Goal: Task Accomplishment & Management: Manage account settings

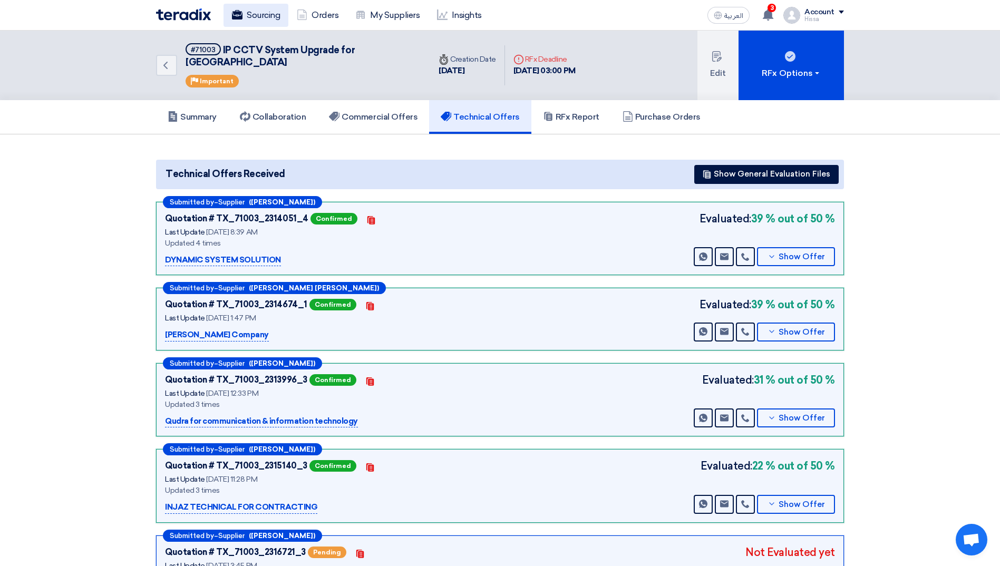
drag, startPoint x: 0, startPoint y: 0, endPoint x: 265, endPoint y: 14, distance: 265.5
click at [265, 14] on link "Sourcing" at bounding box center [256, 15] width 65 height 23
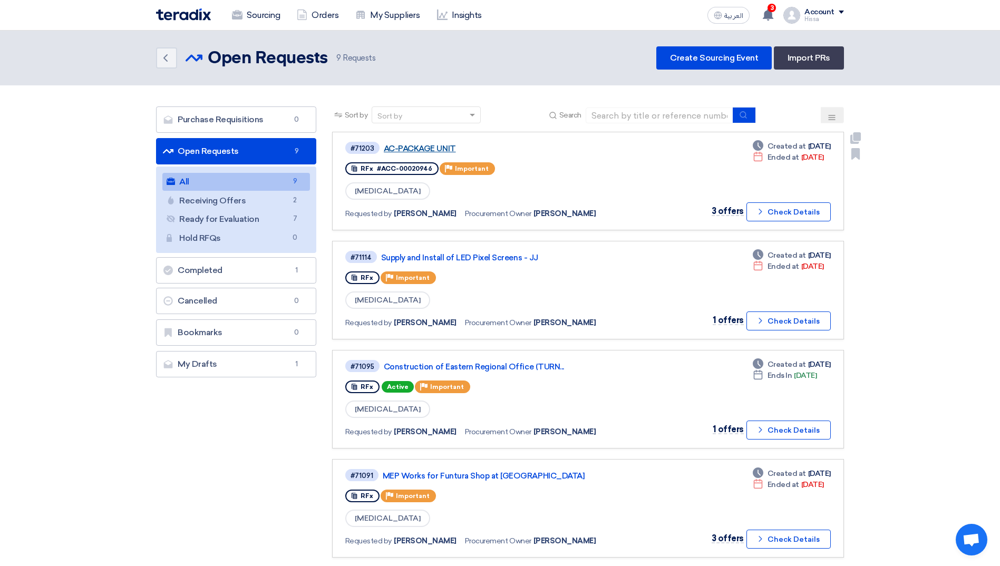
click at [424, 147] on link "AC-PACKAGE UNIT" at bounding box center [516, 148] width 264 height 9
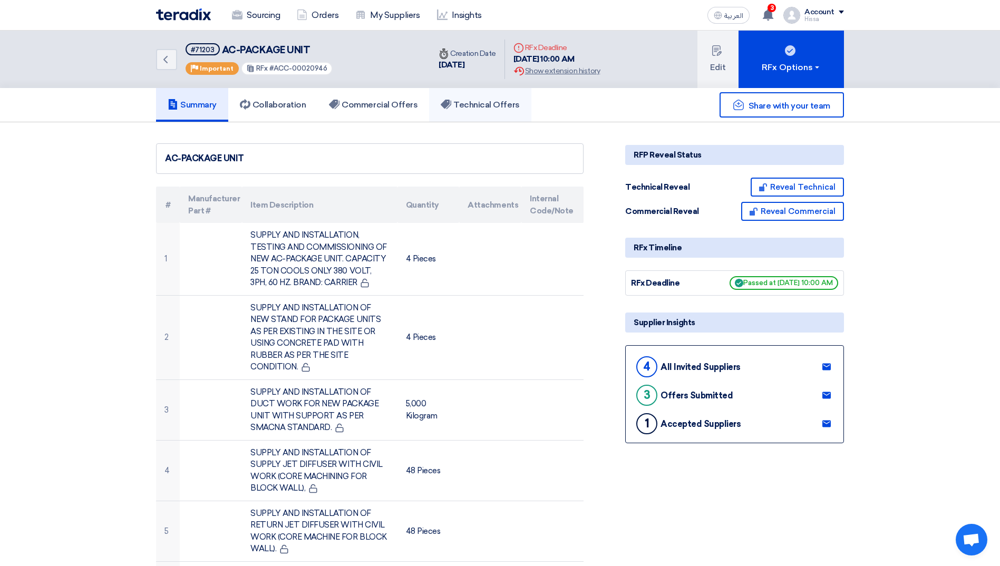
click at [484, 106] on h5 "Technical Offers" at bounding box center [480, 105] width 79 height 11
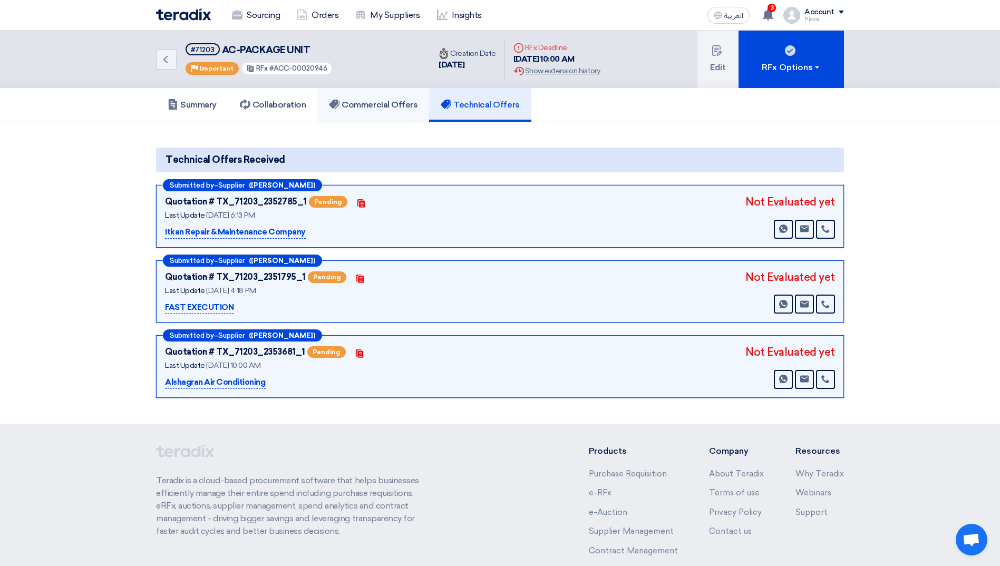
click at [382, 103] on h5 "Commercial Offers" at bounding box center [373, 105] width 89 height 11
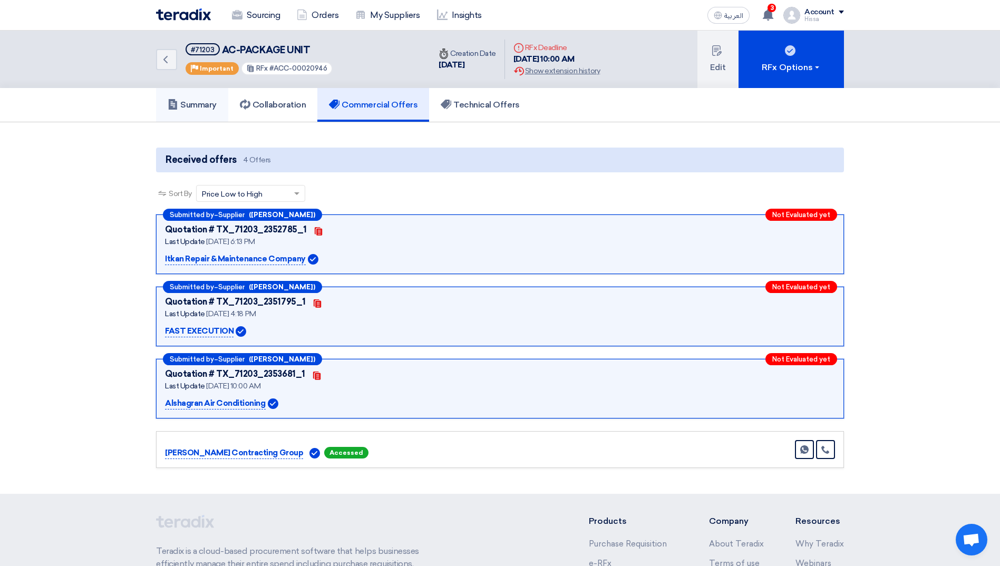
click at [188, 99] on link "Summary" at bounding box center [192, 105] width 72 height 34
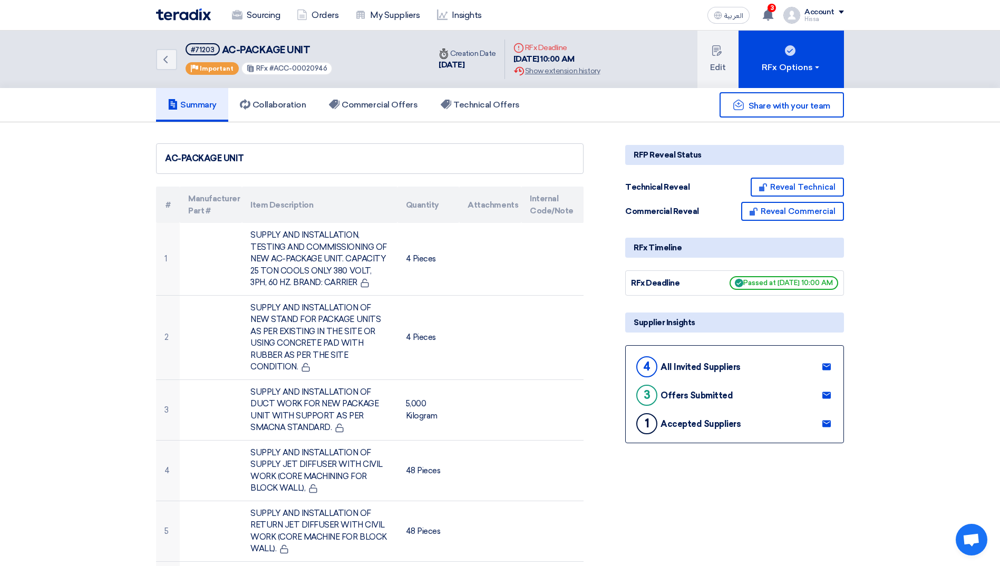
click at [823, 422] on use at bounding box center [826, 424] width 8 height 7
click at [250, 12] on link "Sourcing" at bounding box center [256, 15] width 65 height 23
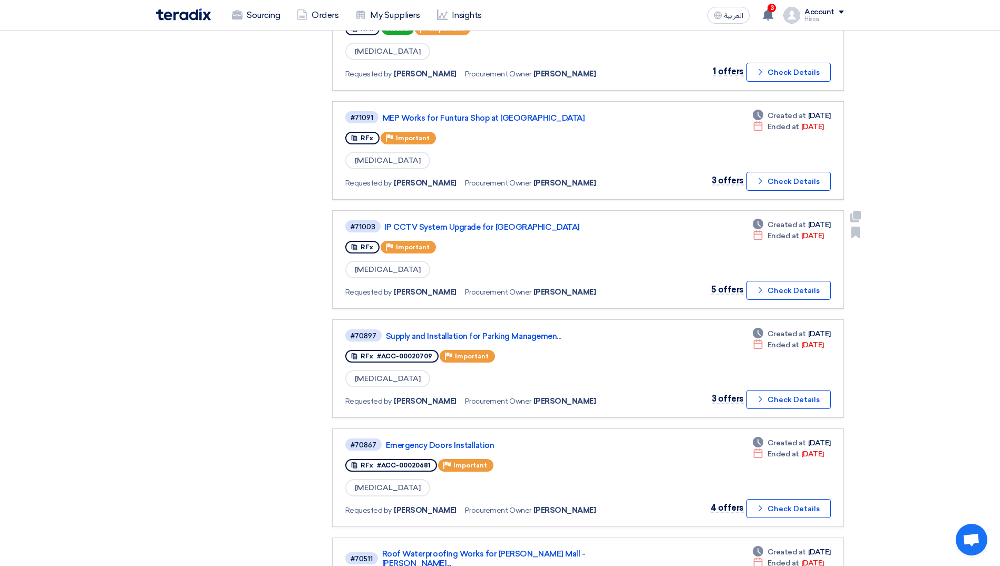
scroll to position [369, 0]
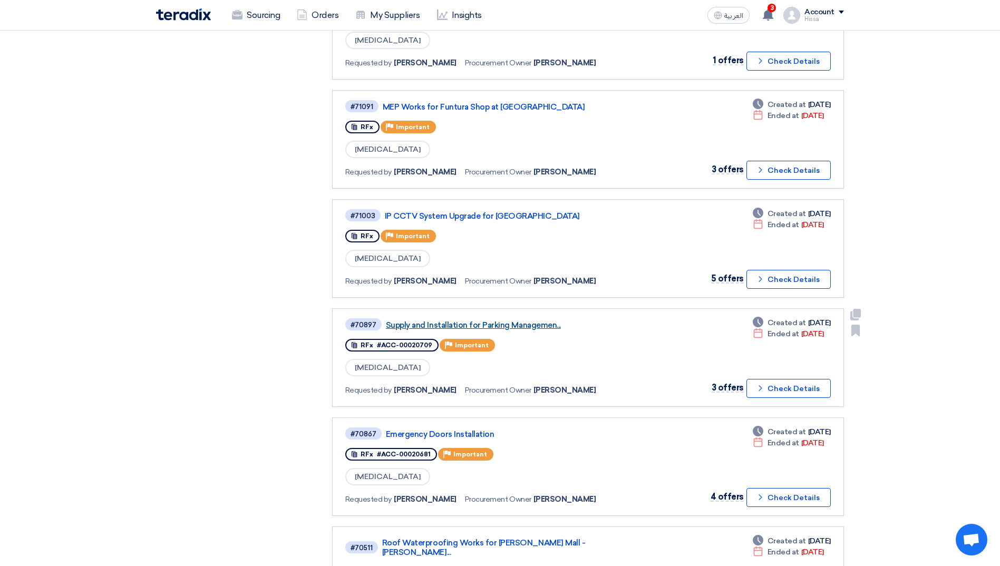
click at [514, 324] on link "Supply and Installation for Parking Managemen..." at bounding box center [518, 325] width 264 height 9
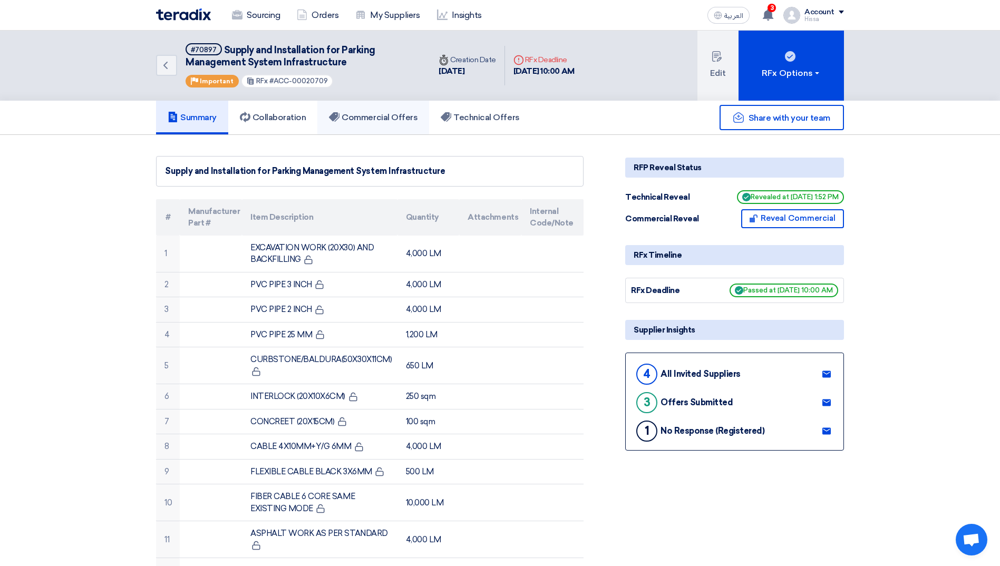
click at [373, 119] on h5 "Commercial Offers" at bounding box center [373, 117] width 89 height 11
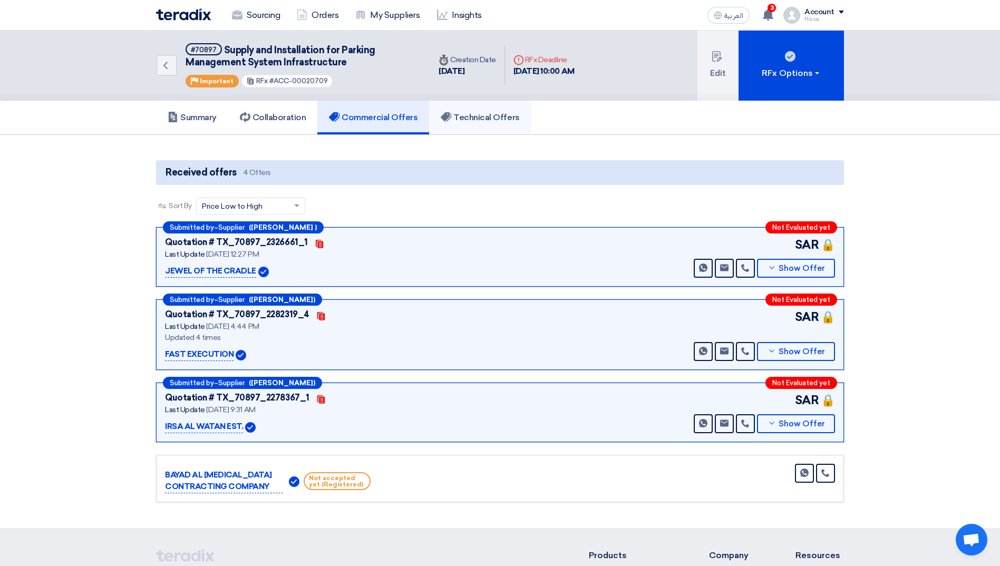
click at [480, 113] on h5 "Technical Offers" at bounding box center [480, 117] width 79 height 11
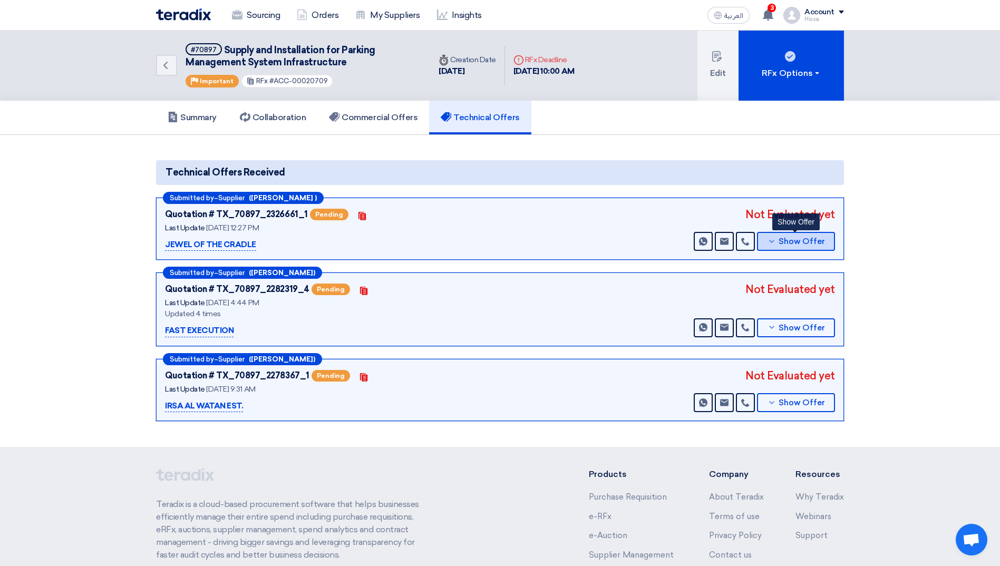
click at [765, 245] on button "Show Offer" at bounding box center [796, 241] width 78 height 19
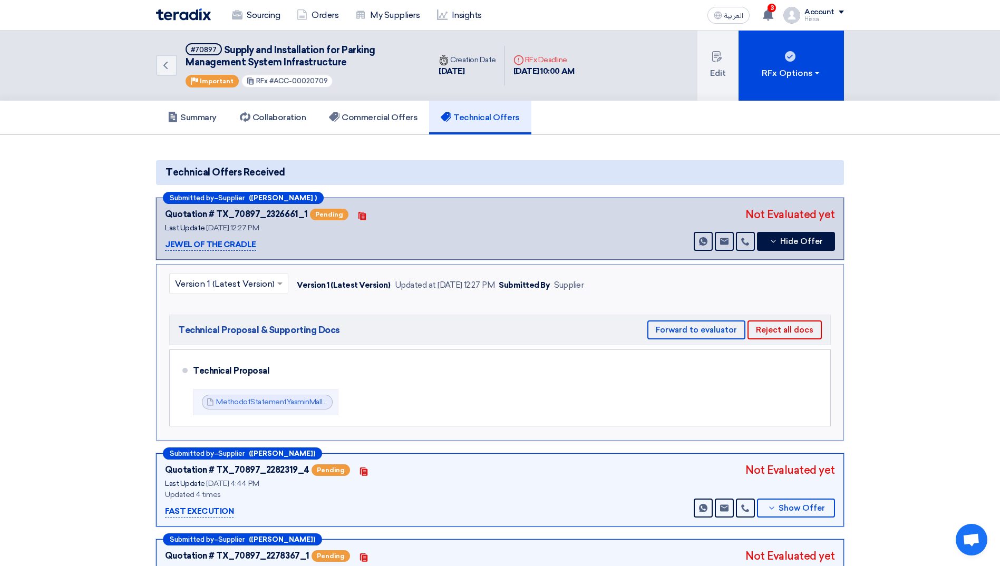
click at [277, 287] on span at bounding box center [281, 283] width 13 height 13
click at [277, 286] on span at bounding box center [281, 283] width 13 height 13
drag, startPoint x: 273, startPoint y: 79, endPoint x: 322, endPoint y: 84, distance: 49.3
click at [322, 84] on span "#ACC-00020709" at bounding box center [298, 81] width 59 height 8
copy span "ACC-00020709"
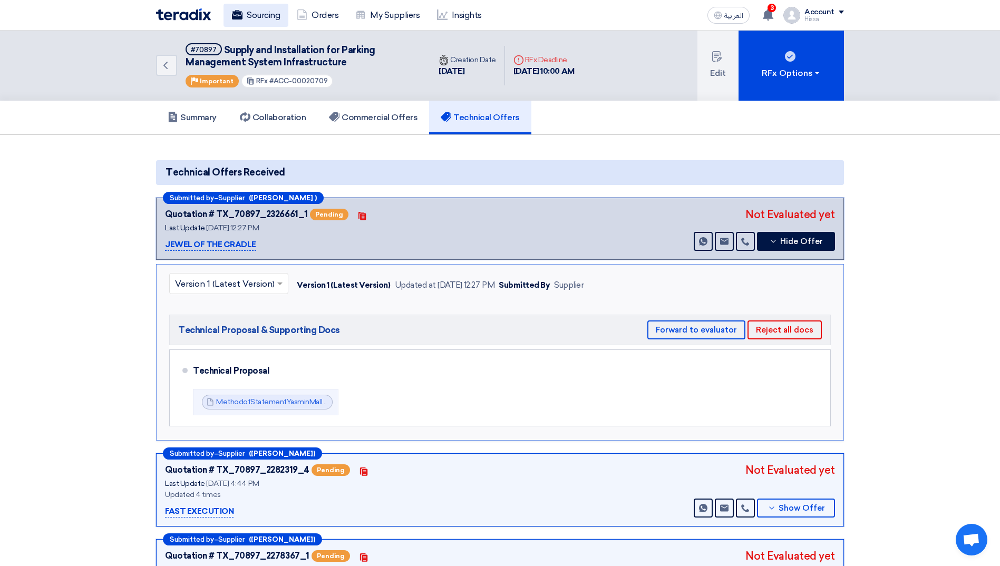
click at [267, 9] on link "Sourcing" at bounding box center [256, 15] width 65 height 23
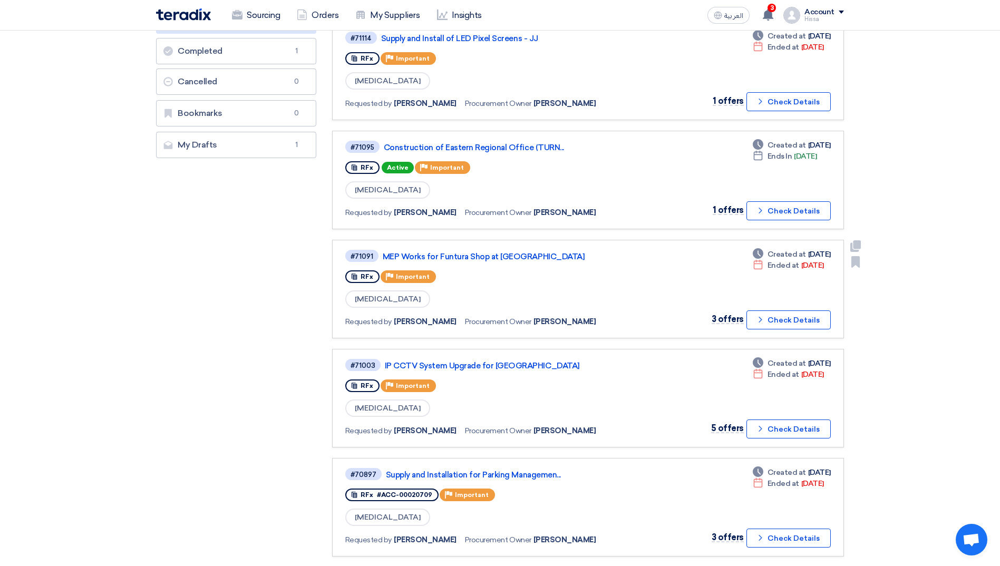
scroll to position [369, 0]
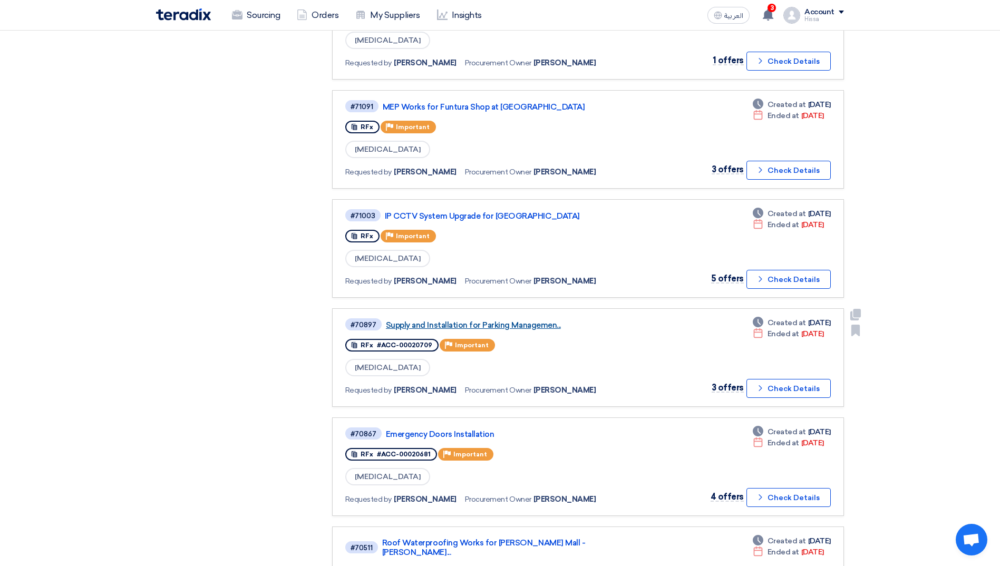
click at [534, 328] on link "Supply and Installation for Parking Managemen..." at bounding box center [518, 325] width 264 height 9
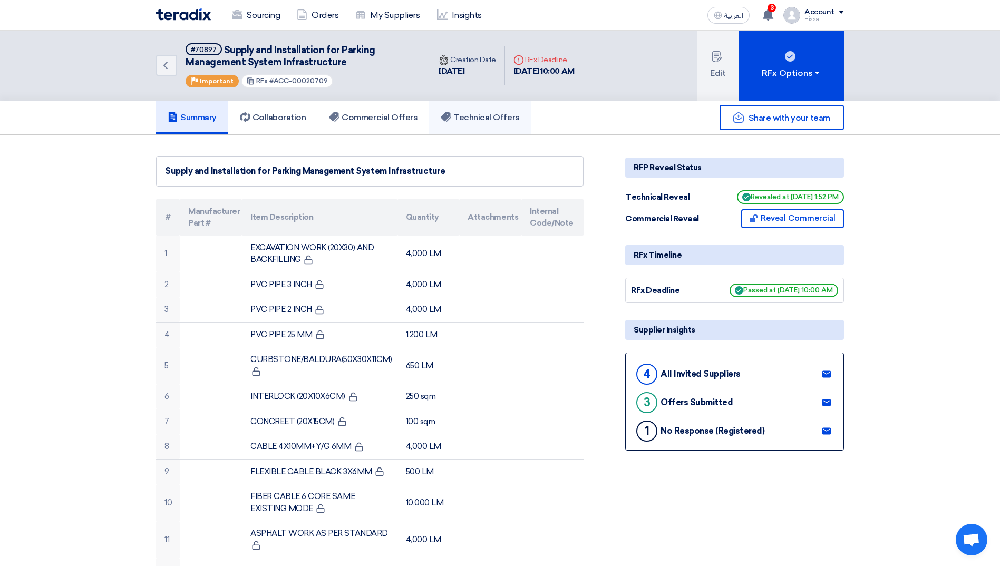
click at [487, 119] on h5 "Technical Offers" at bounding box center [480, 117] width 79 height 11
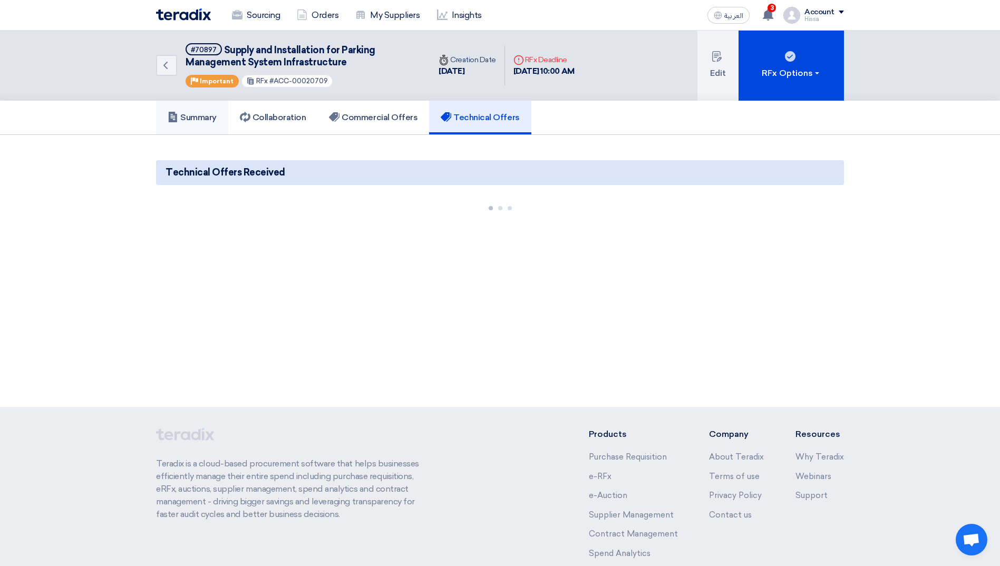
click at [186, 113] on h5 "Summary" at bounding box center [192, 117] width 49 height 11
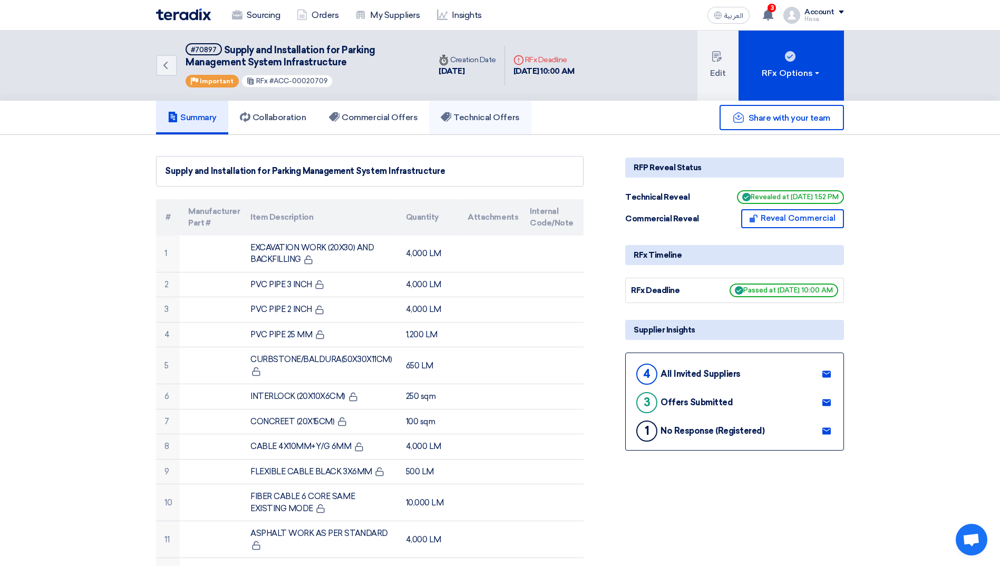
click at [505, 121] on h5 "Technical Offers" at bounding box center [480, 117] width 79 height 11
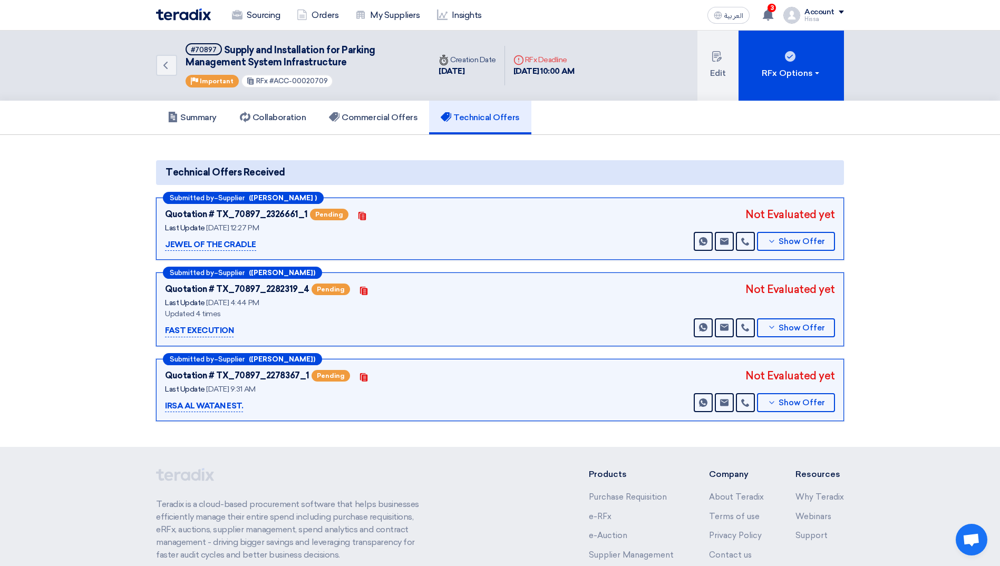
drag, startPoint x: 273, startPoint y: 81, endPoint x: 329, endPoint y: 79, distance: 56.4
click at [329, 79] on div "RFx #ACC-00020709" at bounding box center [287, 81] width 92 height 14
copy span "ACC-00020709"
drag, startPoint x: 225, startPoint y: 50, endPoint x: 344, endPoint y: 65, distance: 120.1
click at [344, 65] on h5 "#70897 Supply and Installation for Parking Management System Infrastructure" at bounding box center [302, 56] width 232 height 26
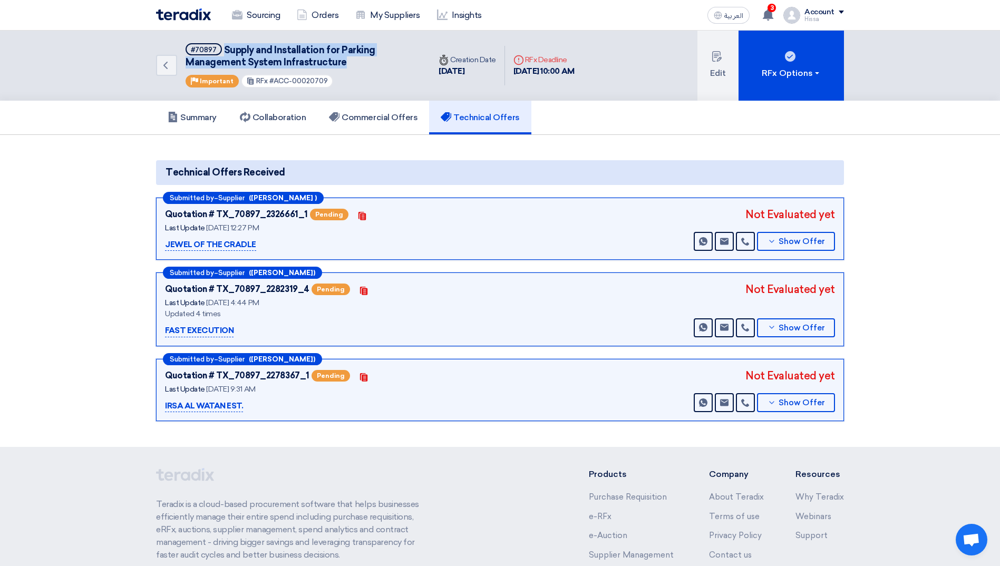
copy span "Supply and Installation for Parking Management System Infrastructure"
click at [210, 120] on h5 "Summary" at bounding box center [192, 117] width 49 height 11
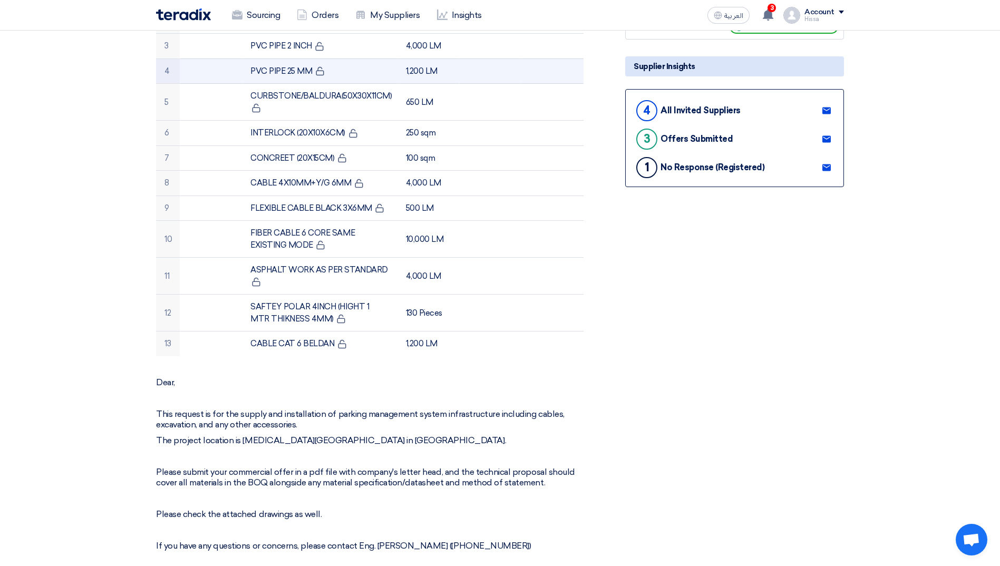
scroll to position [474, 0]
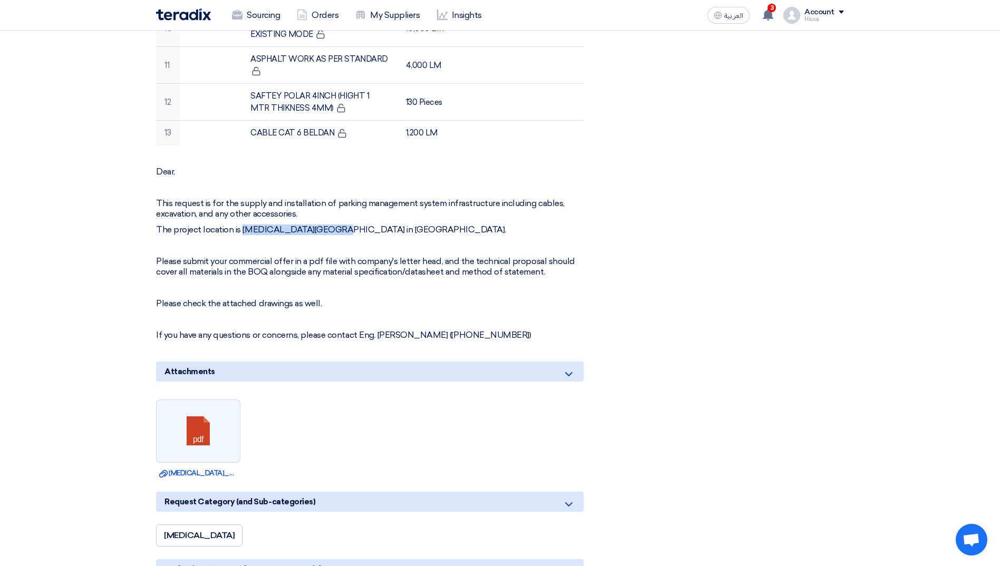
drag, startPoint x: 243, startPoint y: 232, endPoint x: 325, endPoint y: 231, distance: 82.8
click at [325, 231] on p "The project location is [MEDICAL_DATA][GEOGRAPHIC_DATA] in [GEOGRAPHIC_DATA]." at bounding box center [370, 230] width 428 height 11
copy p "[MEDICAL_DATA][PERSON_NAME] in [GEOGRAPHIC_DATA]"
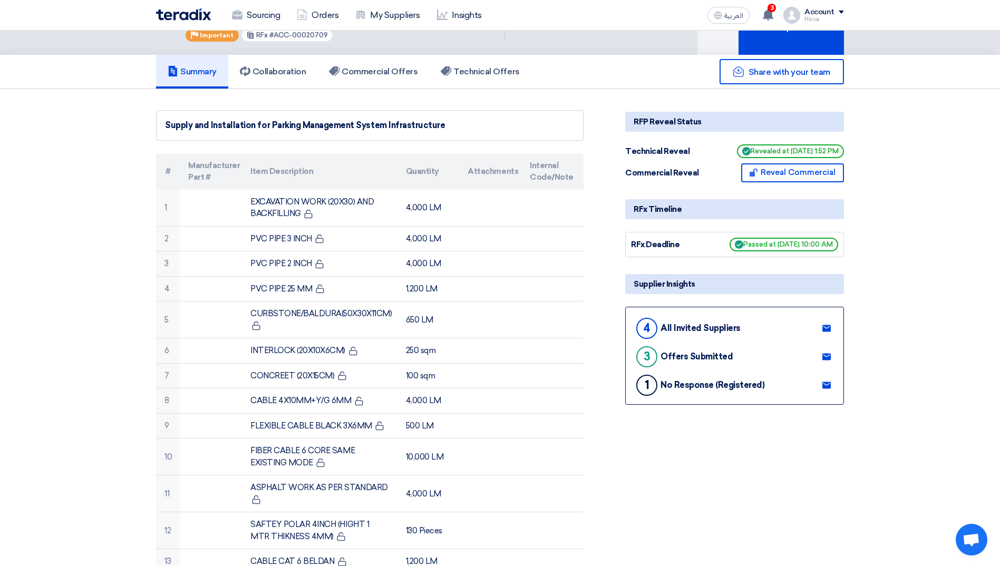
scroll to position [0, 0]
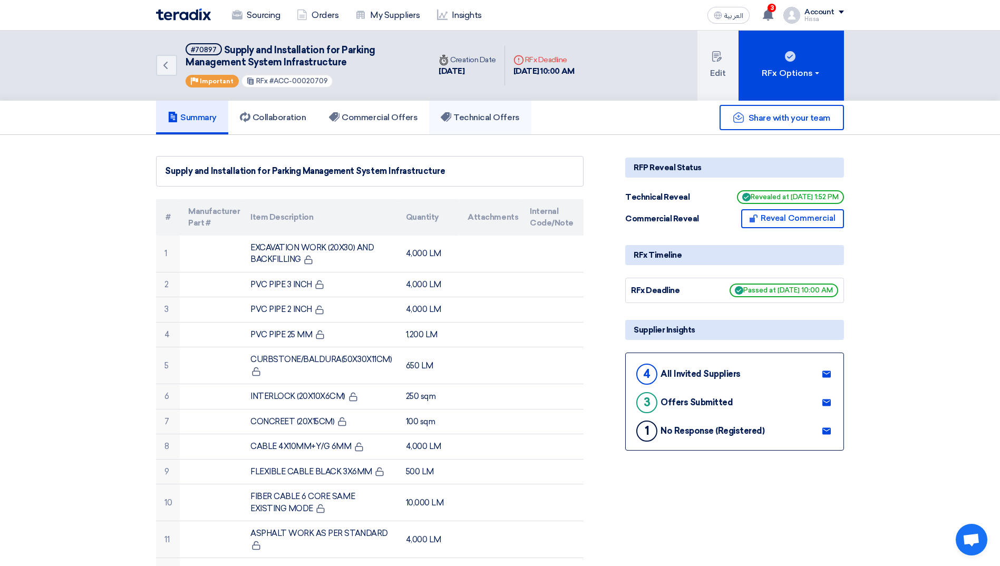
click at [451, 120] on icon at bounding box center [446, 117] width 11 height 11
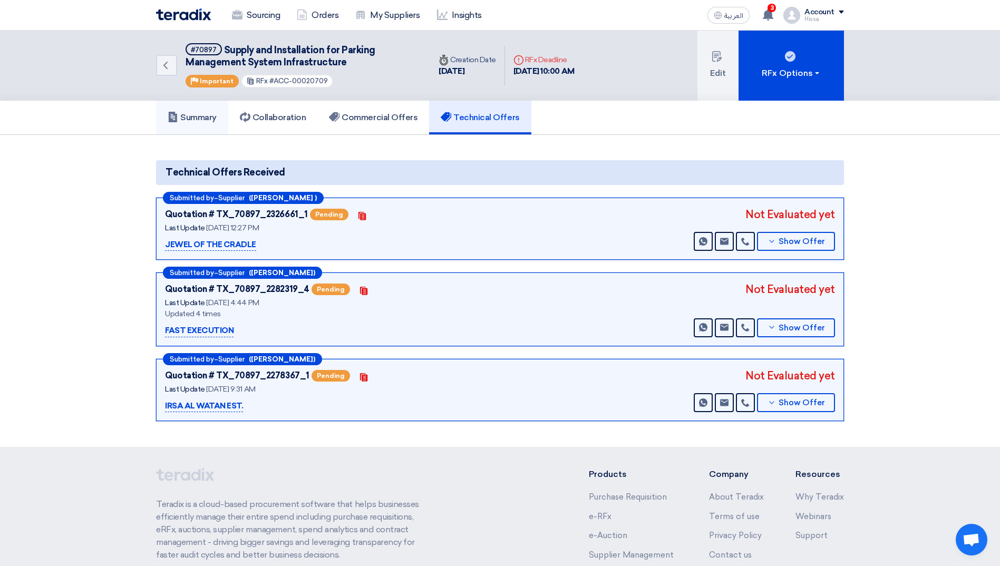
click at [202, 117] on h5 "Summary" at bounding box center [192, 117] width 49 height 11
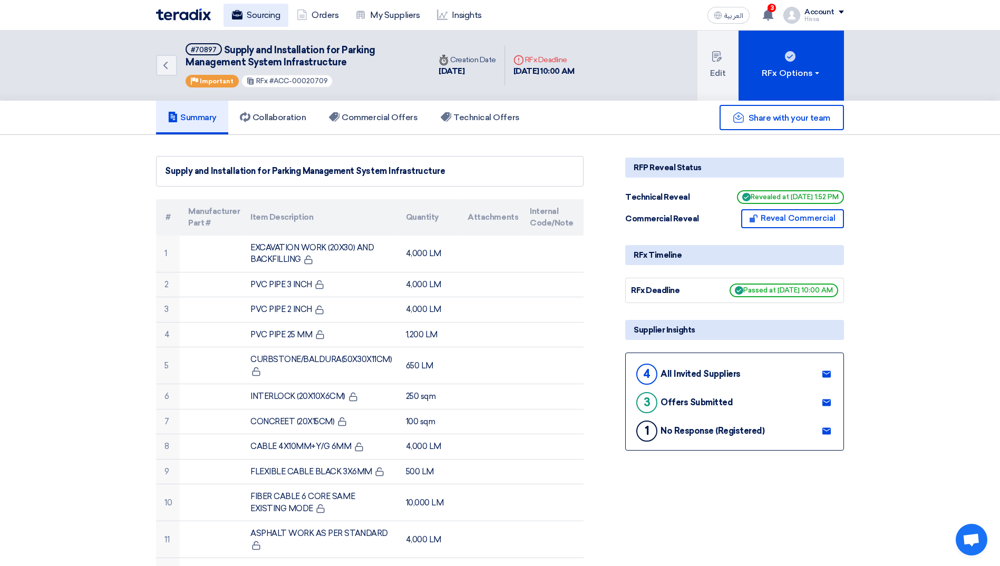
click at [250, 9] on link "Sourcing" at bounding box center [256, 15] width 65 height 23
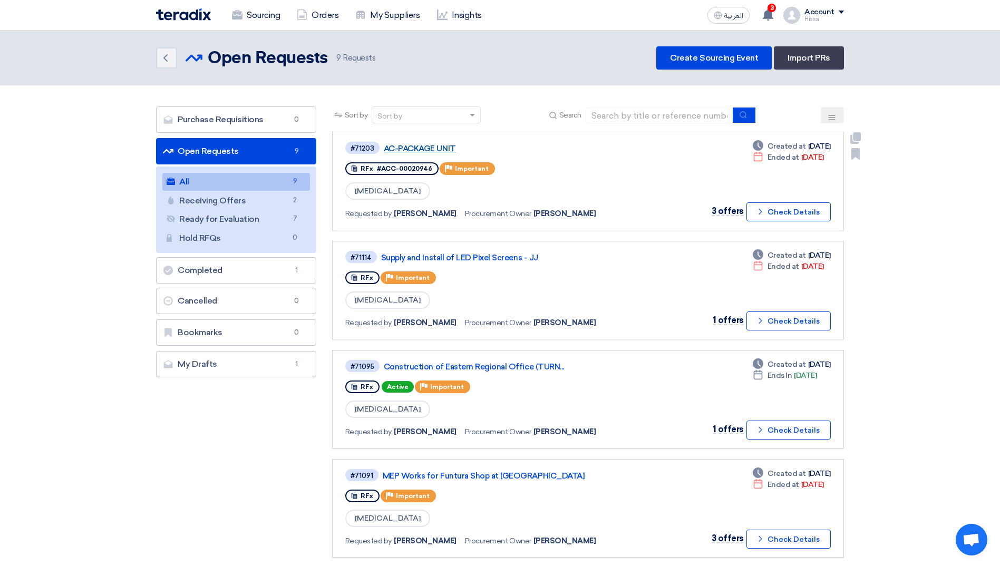
click at [415, 147] on link "AC-PACKAGE UNIT" at bounding box center [516, 148] width 264 height 9
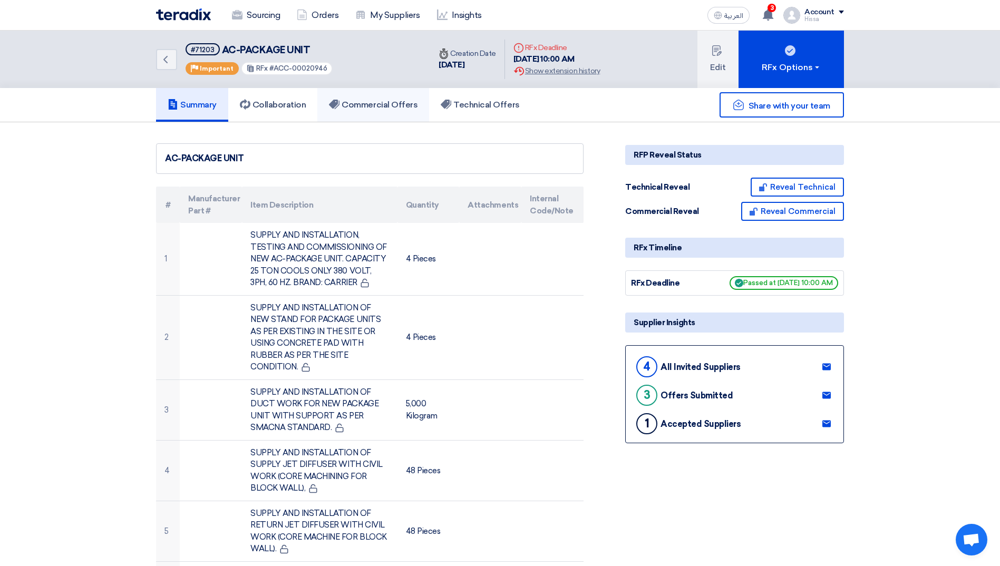
click at [361, 106] on h5 "Commercial Offers" at bounding box center [373, 105] width 89 height 11
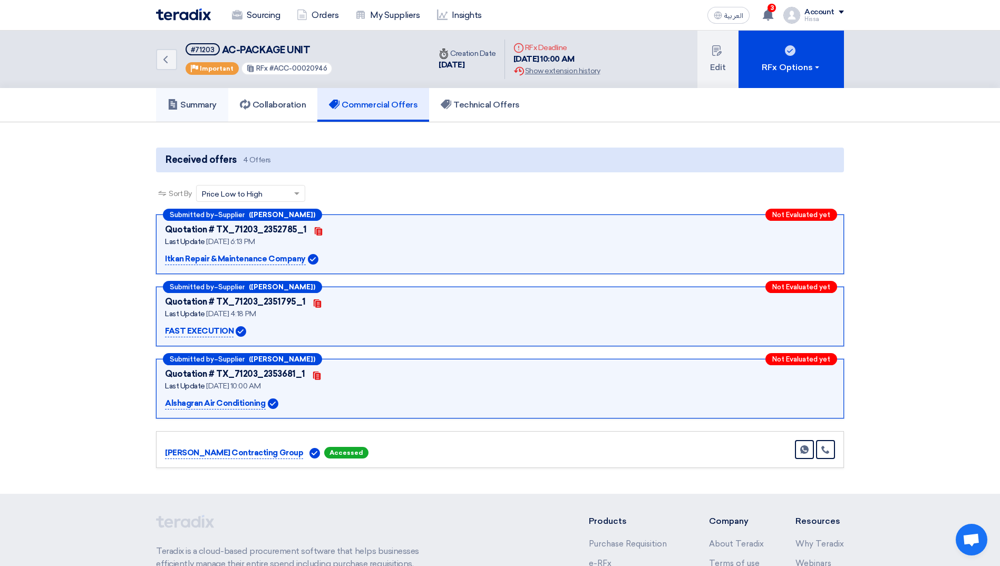
click at [206, 106] on h5 "Summary" at bounding box center [192, 105] width 49 height 11
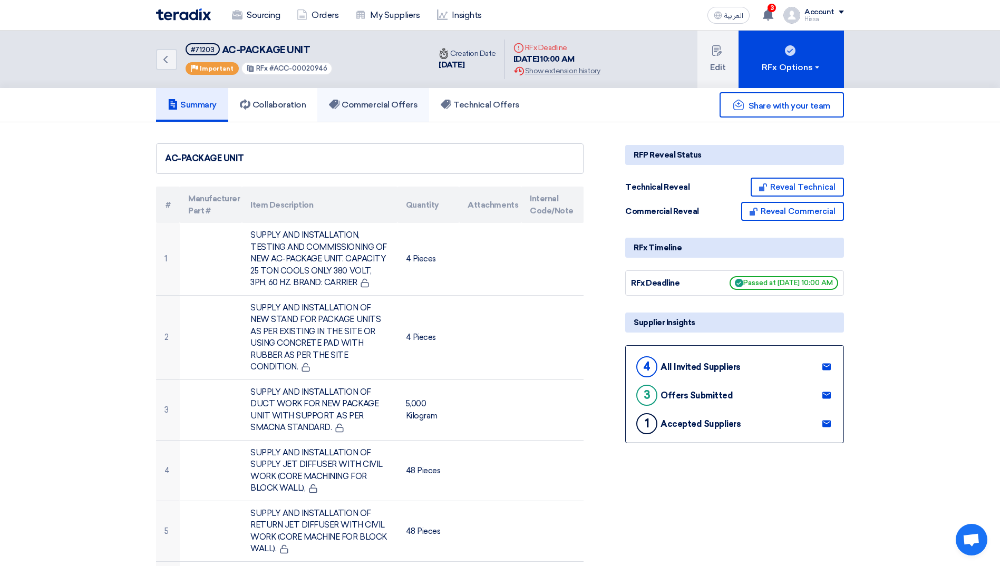
click at [363, 112] on link "Commercial Offers" at bounding box center [373, 105] width 112 height 34
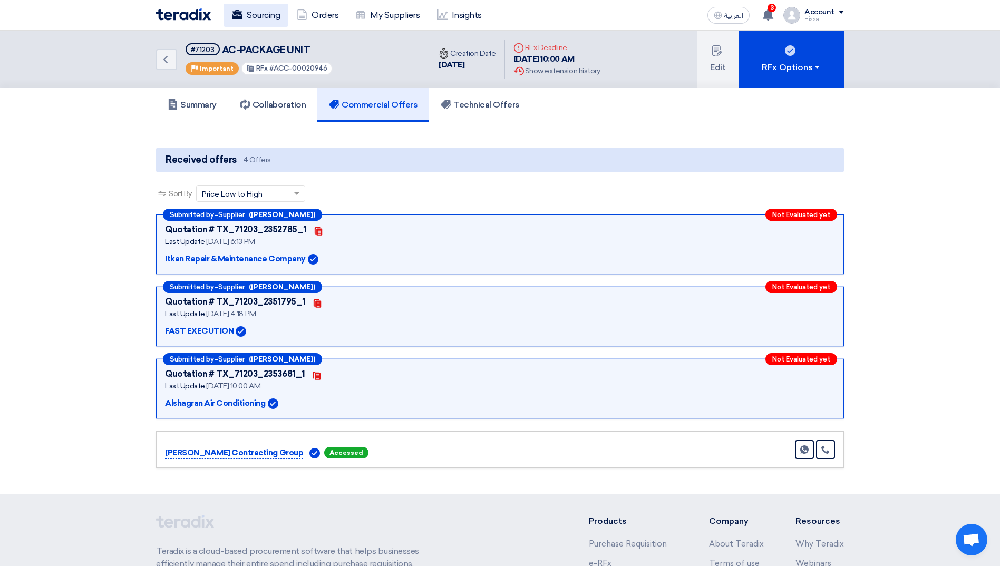
click at [251, 8] on link "Sourcing" at bounding box center [256, 15] width 65 height 23
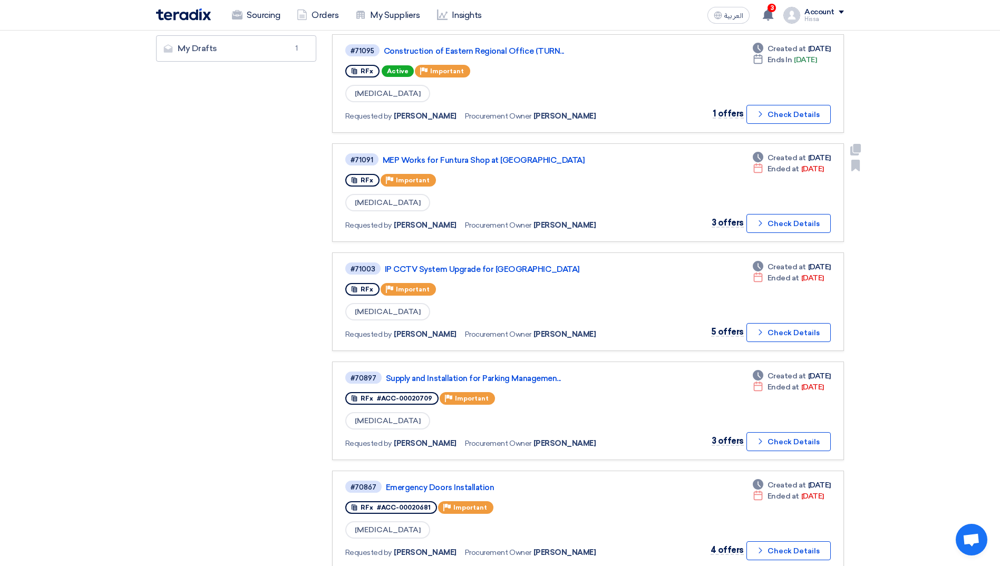
scroll to position [316, 0]
click at [476, 270] on link "IP CCTV System Upgrade for [GEOGRAPHIC_DATA]" at bounding box center [517, 268] width 264 height 9
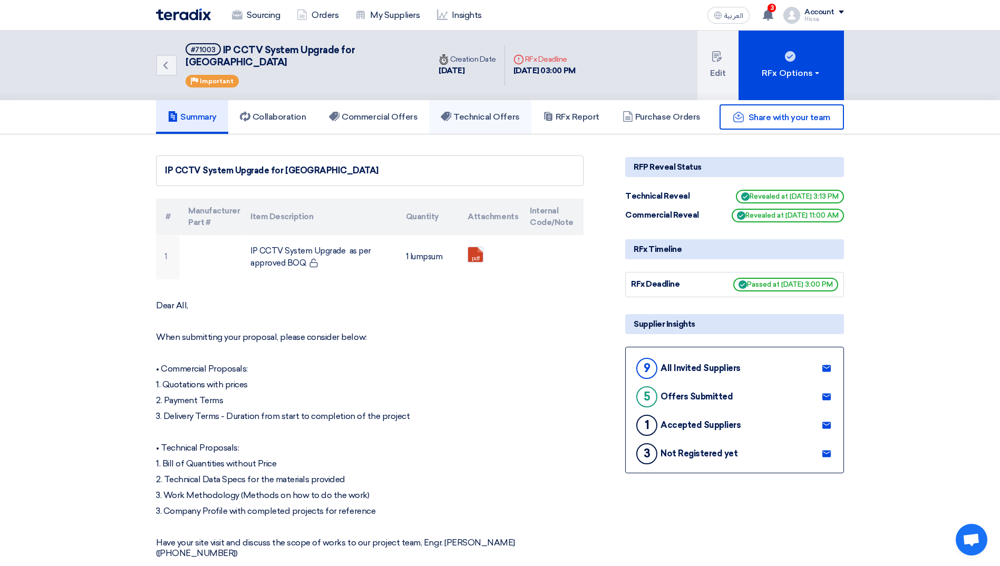
click at [487, 112] on h5 "Technical Offers" at bounding box center [480, 117] width 79 height 11
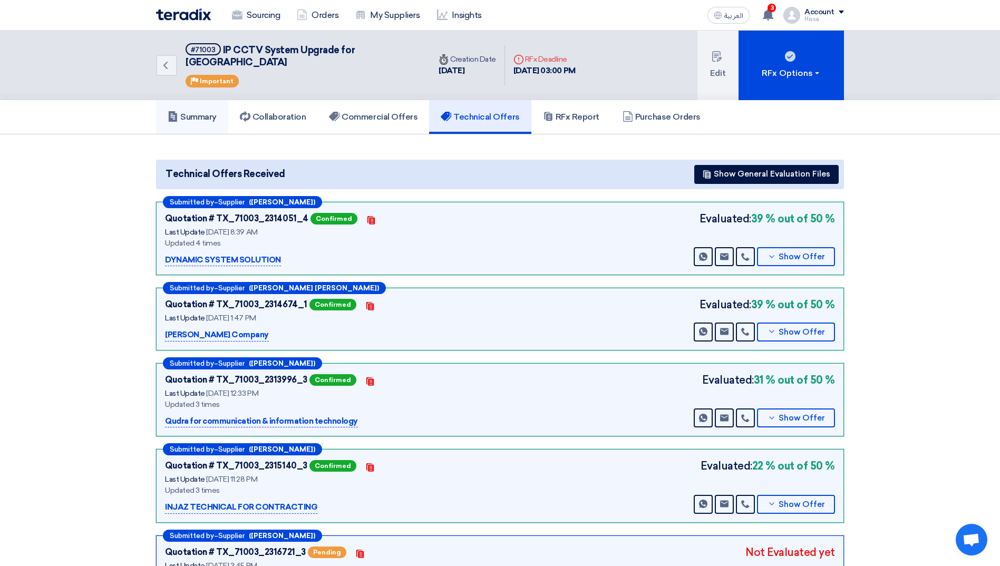
click at [188, 112] on h5 "Summary" at bounding box center [192, 117] width 49 height 11
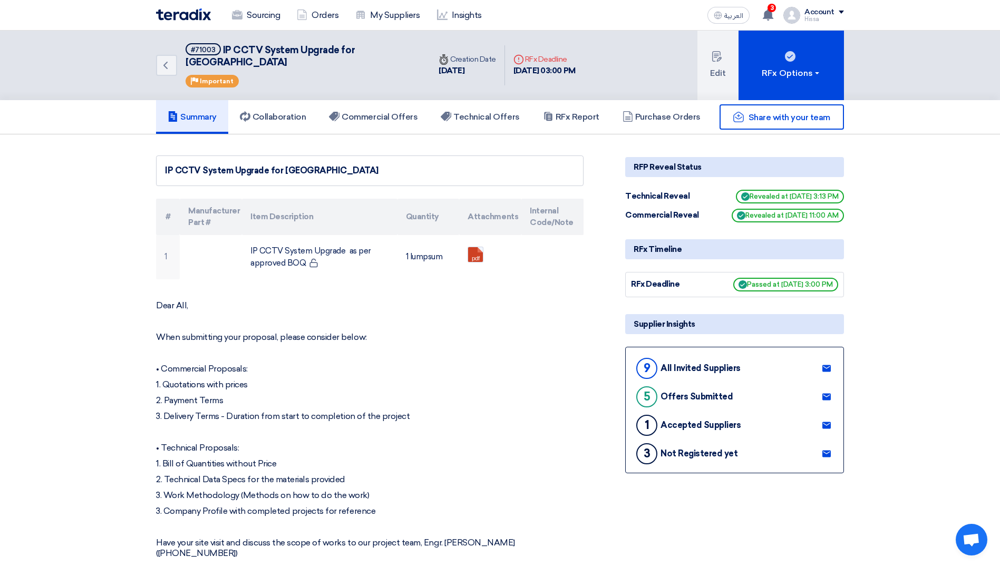
click at [796, 190] on span "Revealed at [DATE] 3:13 PM" at bounding box center [790, 197] width 108 height 14
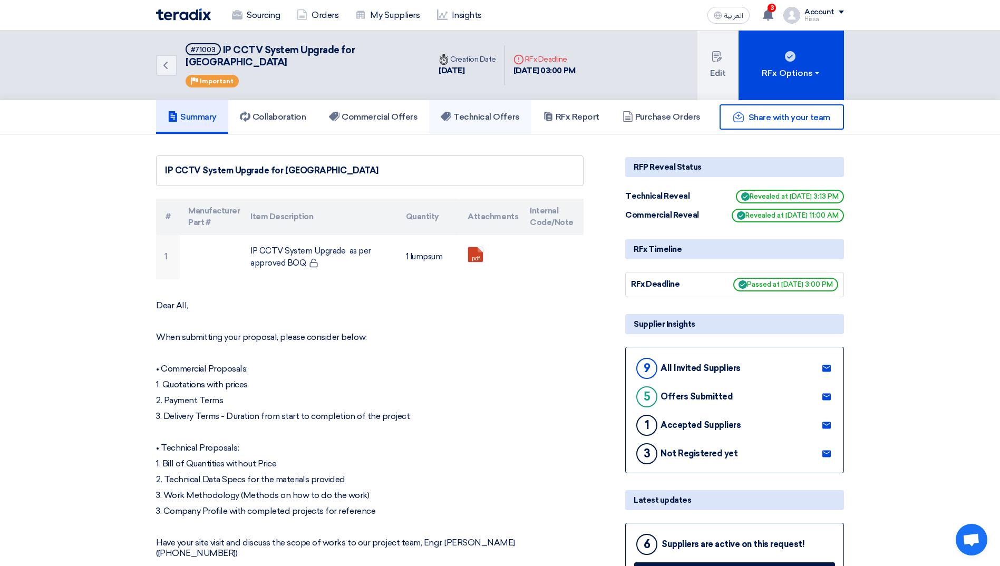
click at [464, 112] on h5 "Technical Offers" at bounding box center [480, 117] width 79 height 11
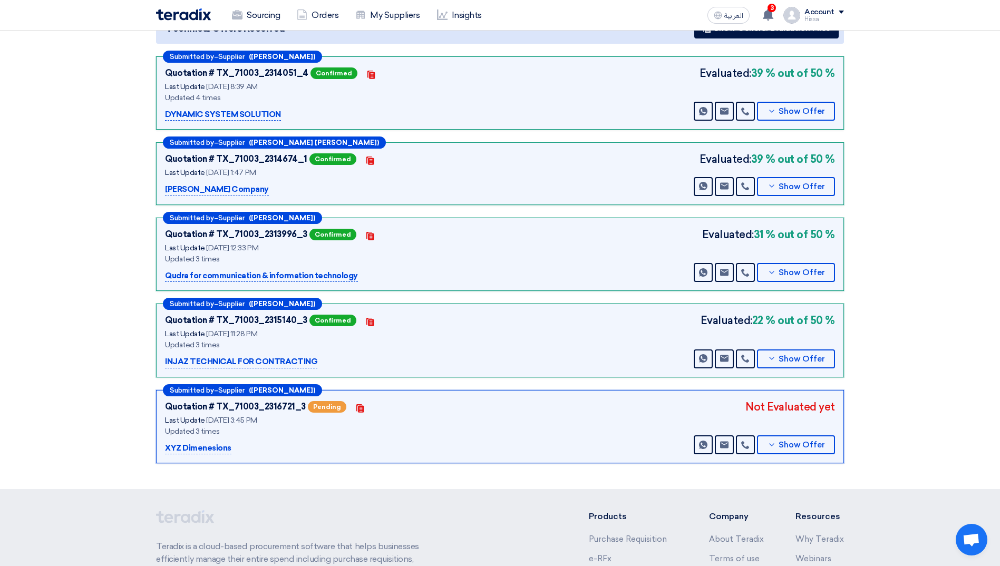
scroll to position [158, 0]
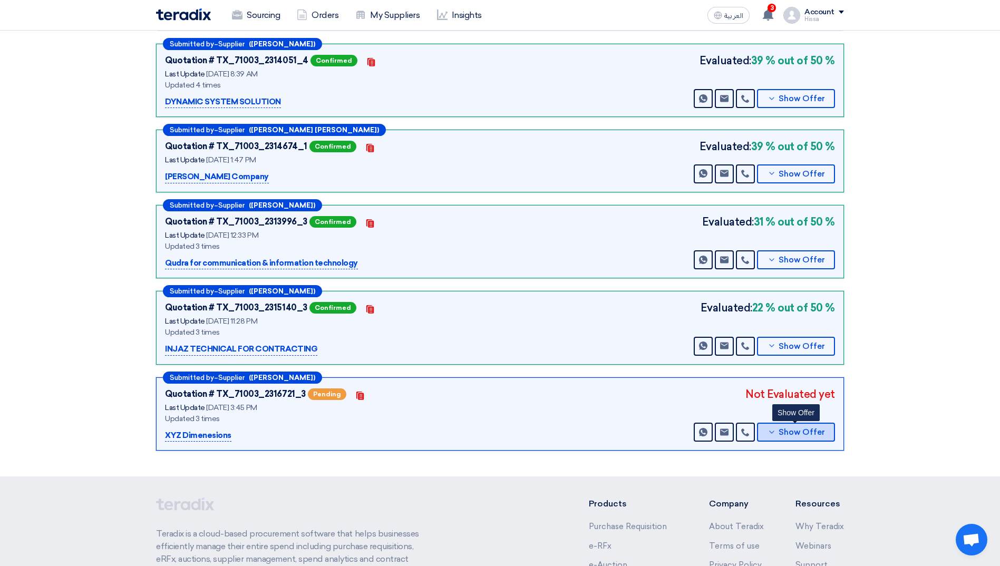
click at [765, 423] on button "Show Offer" at bounding box center [796, 432] width 78 height 19
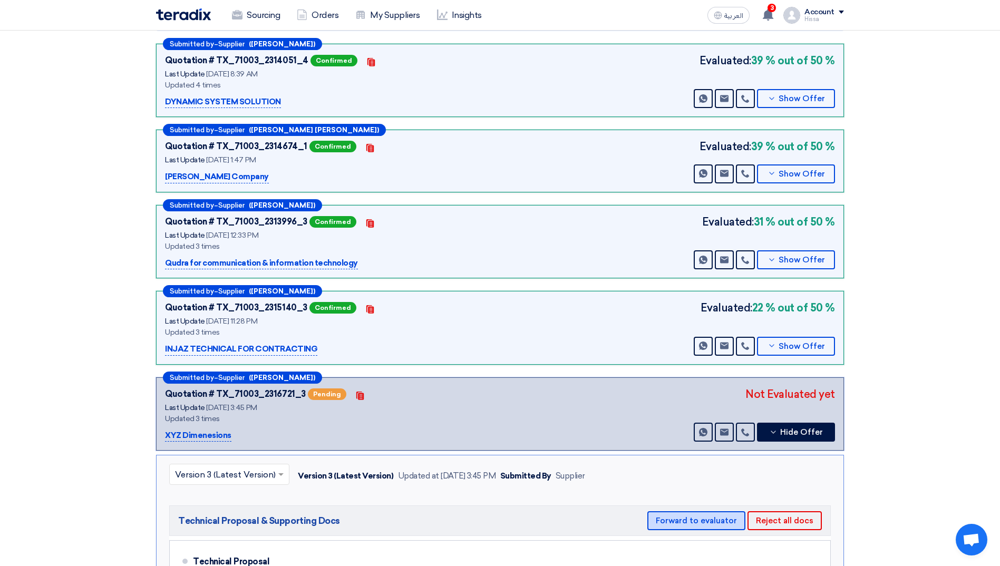
click at [696, 511] on button "Forward to evaluator" at bounding box center [696, 520] width 98 height 19
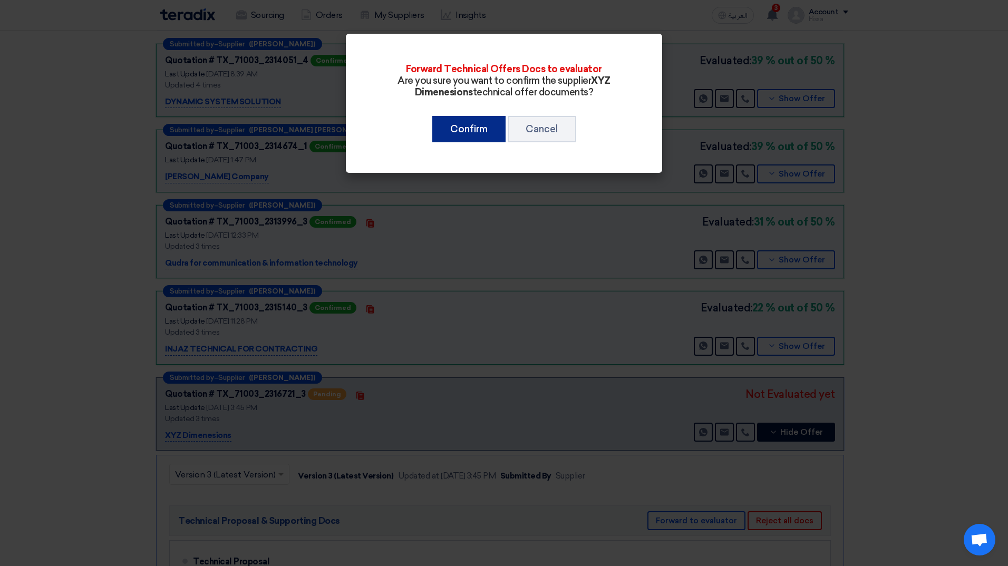
click at [464, 124] on button "Confirm" at bounding box center [468, 129] width 73 height 26
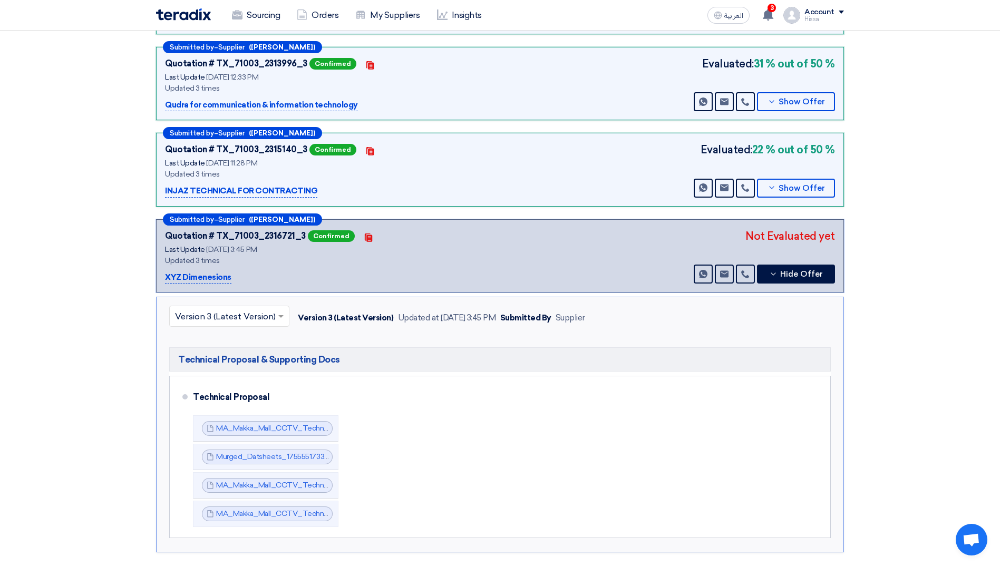
scroll to position [0, 0]
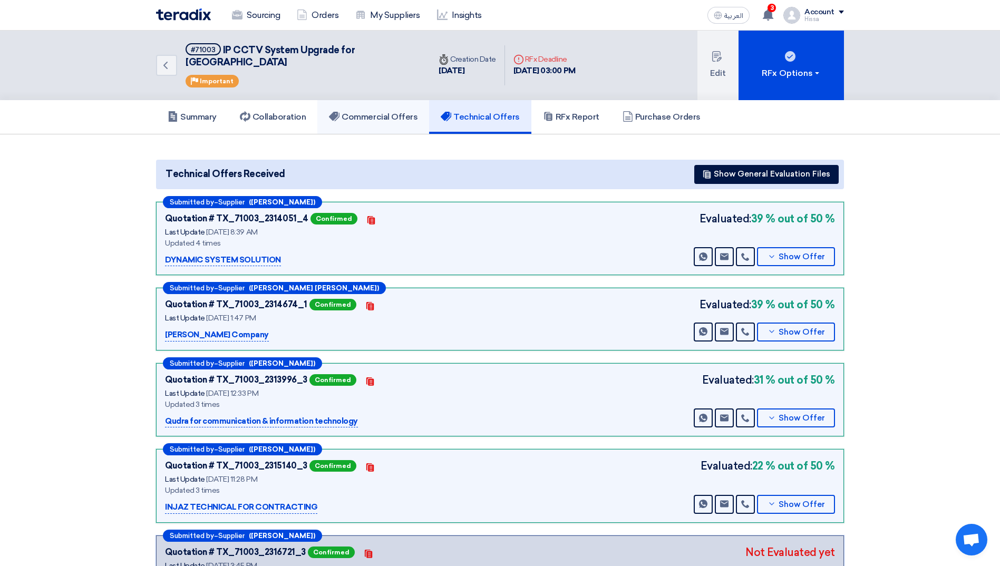
click at [387, 112] on h5 "Commercial Offers" at bounding box center [373, 117] width 89 height 11
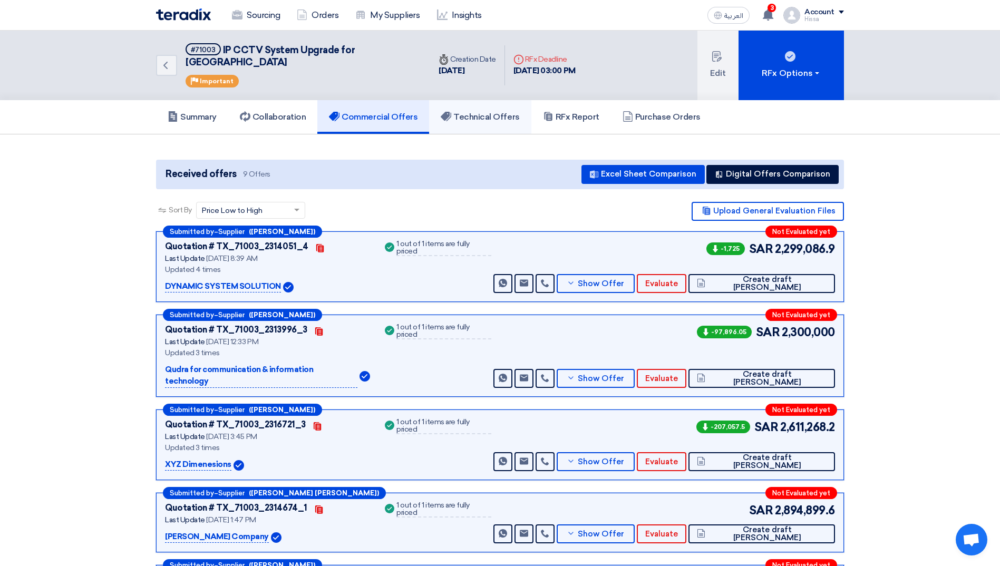
click at [483, 112] on h5 "Technical Offers" at bounding box center [480, 117] width 79 height 11
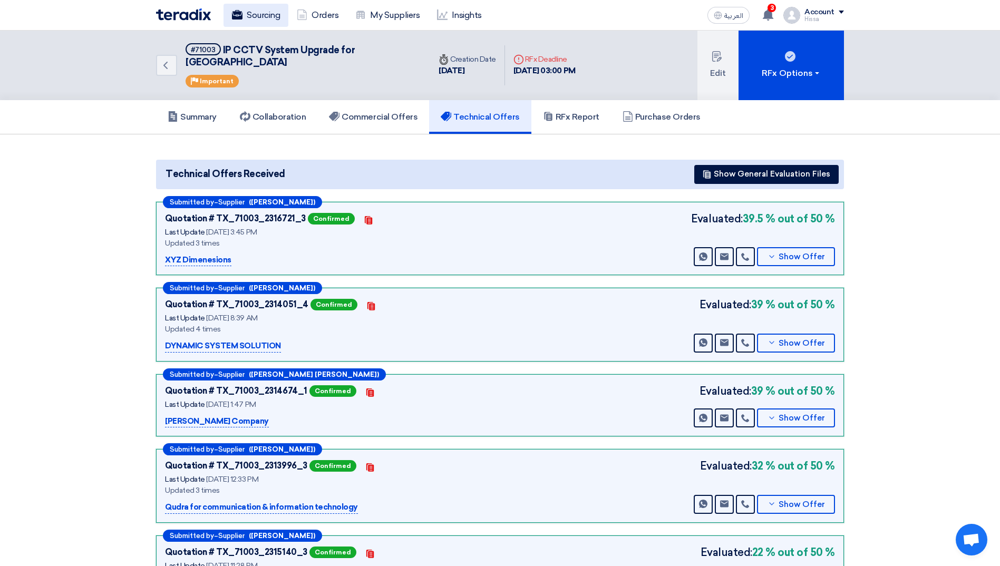
click at [259, 14] on link "Sourcing" at bounding box center [256, 15] width 65 height 23
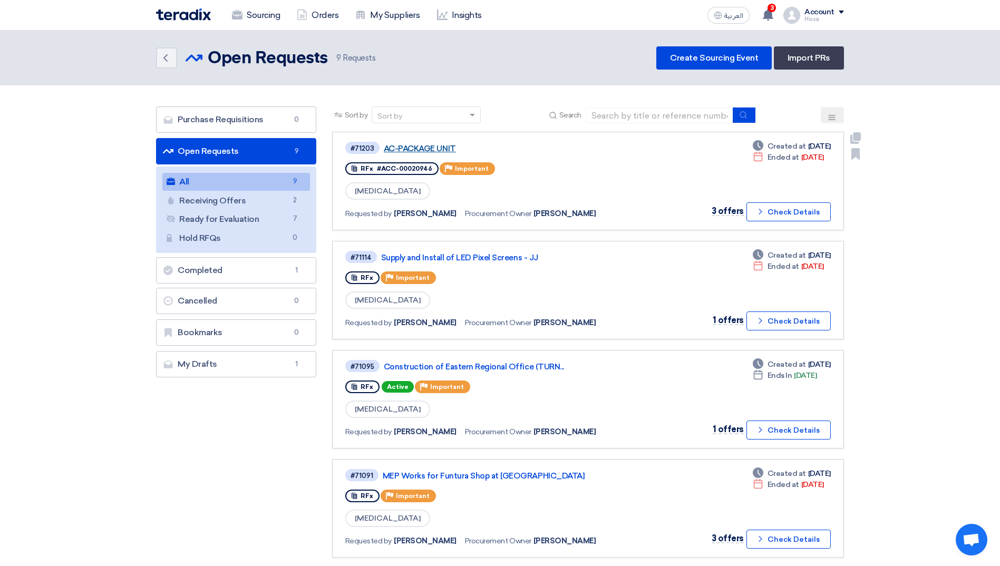
click at [421, 150] on link "AC-PACKAGE UNIT" at bounding box center [516, 148] width 264 height 9
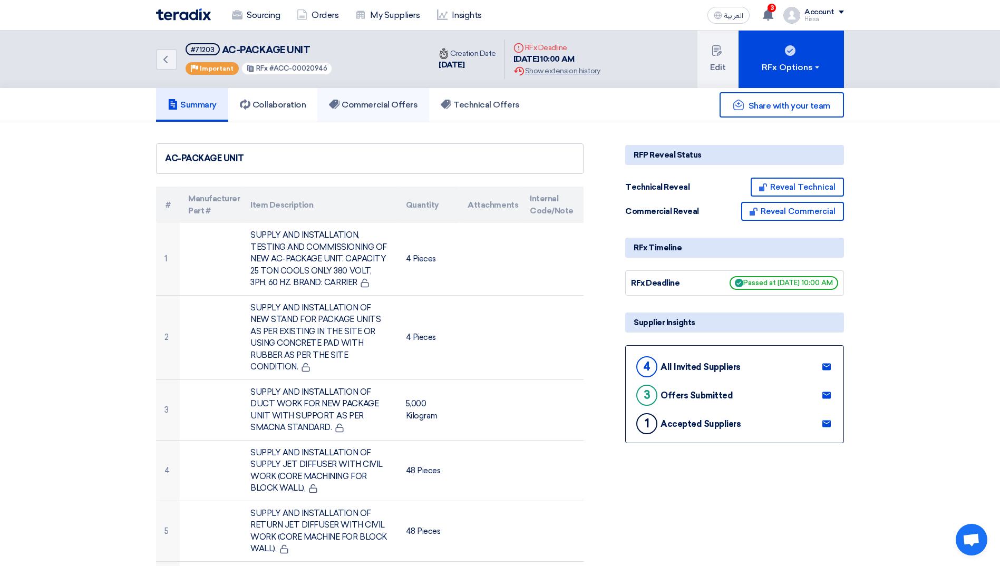
click at [375, 104] on h5 "Commercial Offers" at bounding box center [373, 105] width 89 height 11
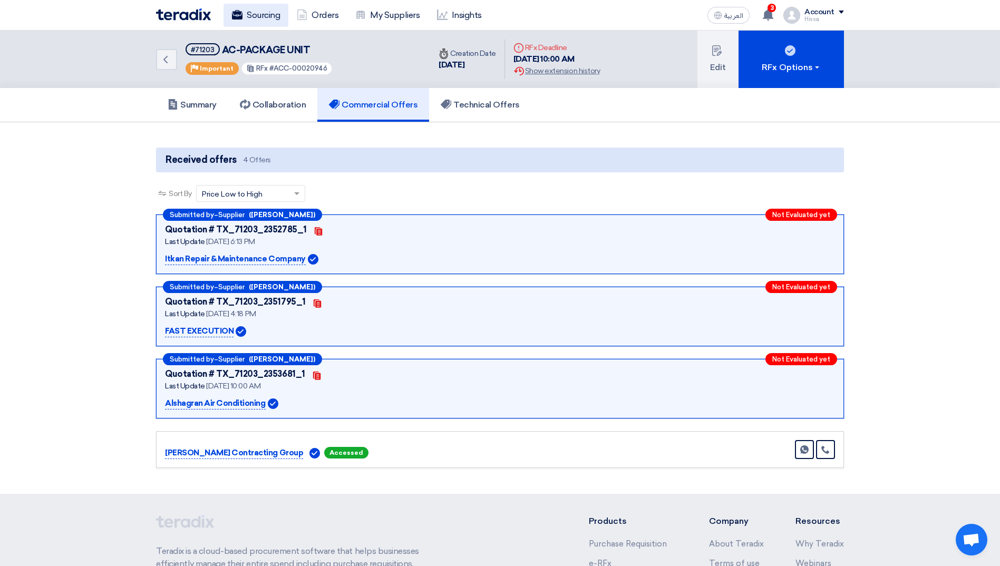
click at [262, 16] on link "Sourcing" at bounding box center [256, 15] width 65 height 23
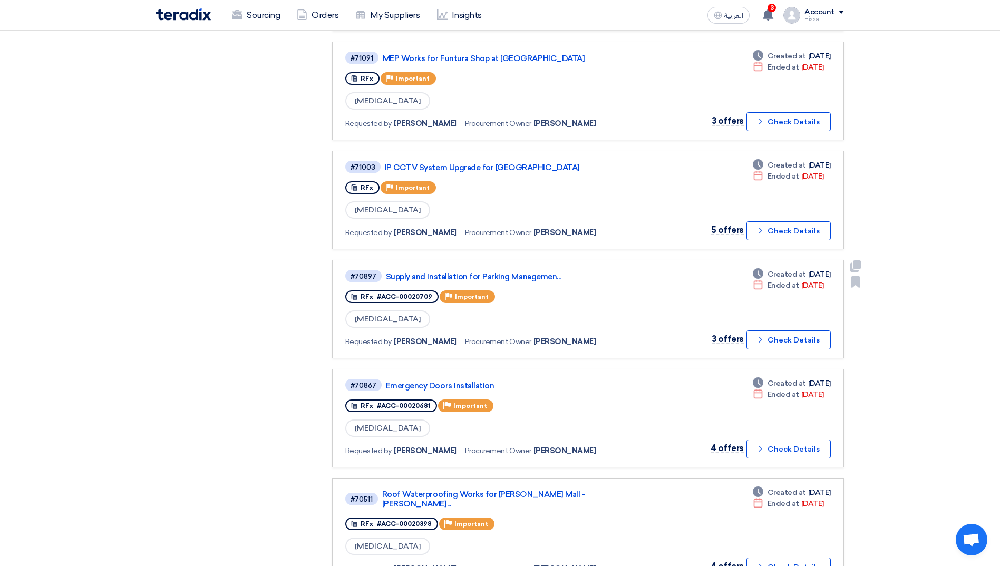
scroll to position [422, 0]
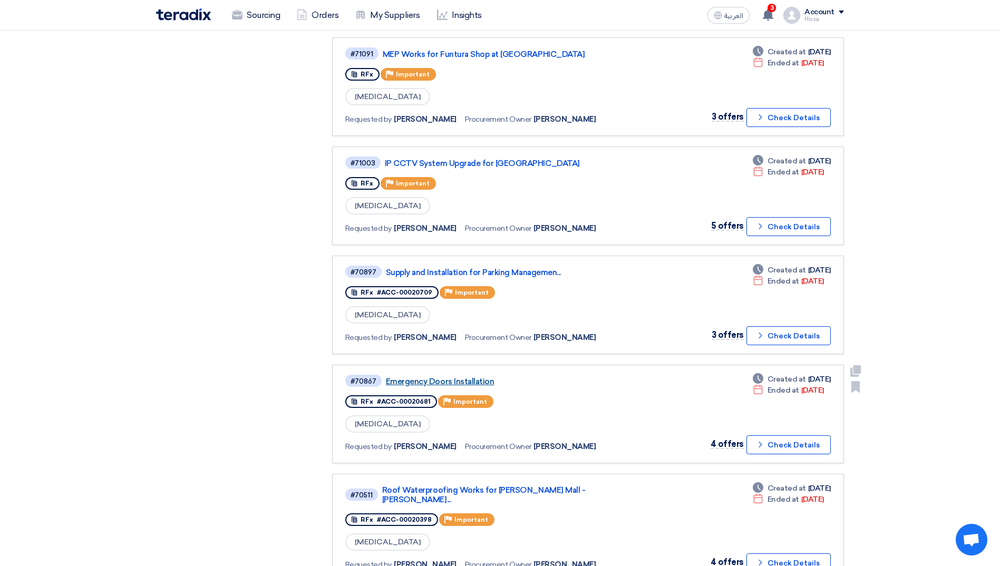
click at [461, 381] on link "Emergency Doors Installation" at bounding box center [518, 381] width 264 height 9
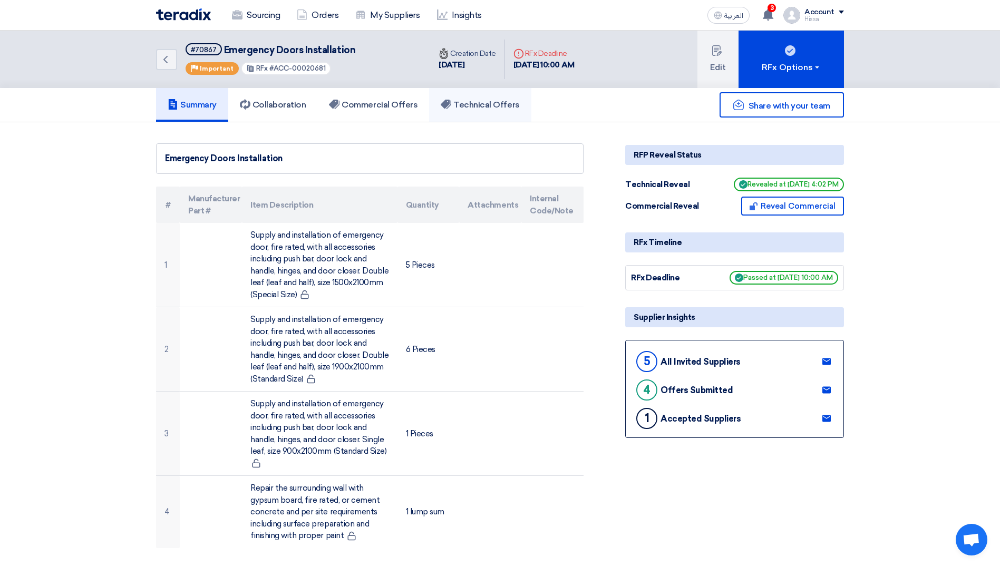
click at [462, 109] on h5 "Technical Offers" at bounding box center [480, 105] width 79 height 11
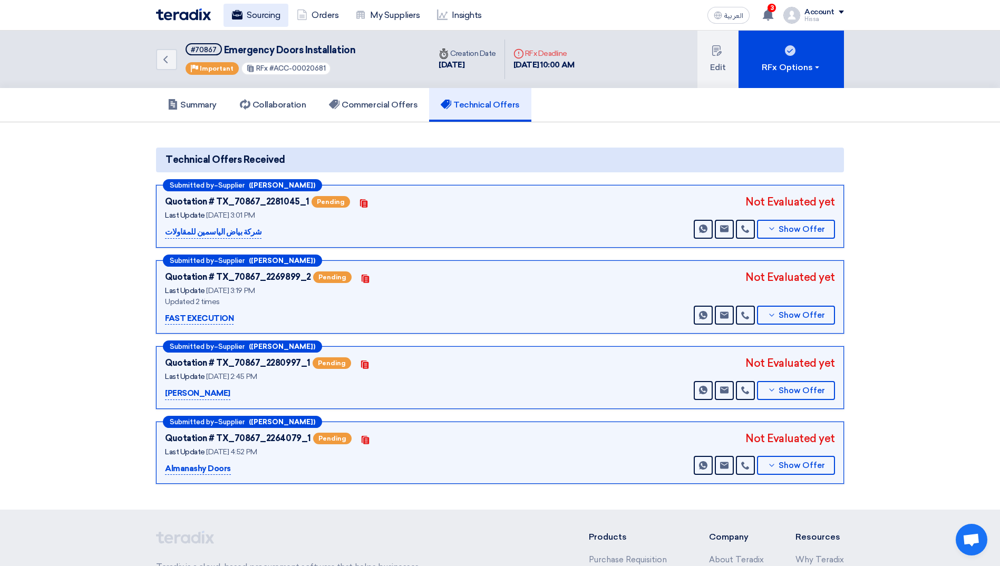
click at [280, 16] on link "Sourcing" at bounding box center [256, 15] width 65 height 23
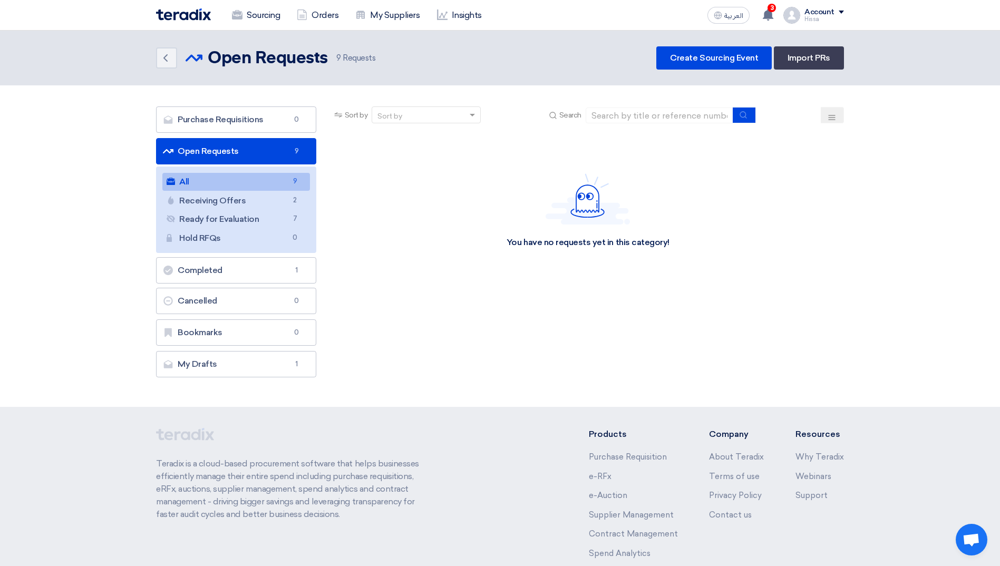
click at [782, 9] on app-header-notification-menu "3 a new question for Construction of Eastern Regional Office (TURNKEY) - [GEOGR…" at bounding box center [769, 15] width 30 height 21
click at [776, 8] on span "3" at bounding box center [772, 8] width 8 height 8
